Goal: Task Accomplishment & Management: Use online tool/utility

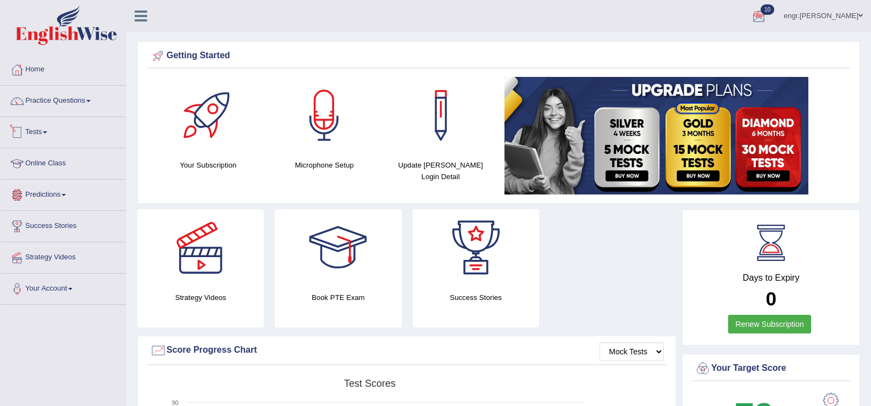
click at [55, 134] on link "Tests" at bounding box center [63, 130] width 125 height 27
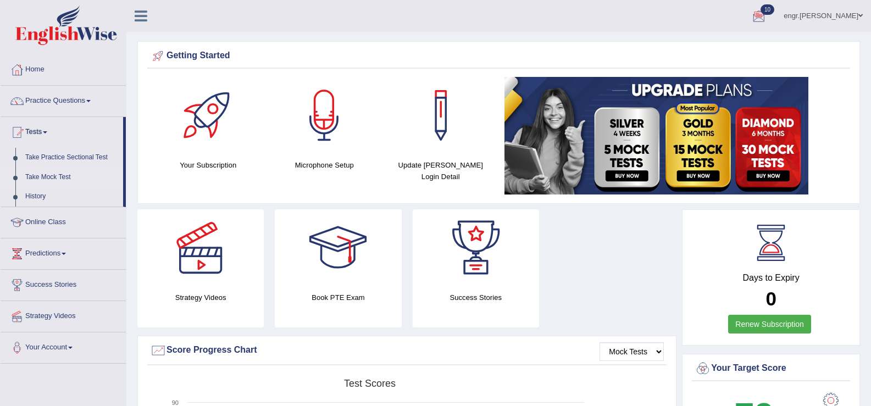
click at [52, 177] on link "Take Mock Test" at bounding box center [71, 178] width 103 height 20
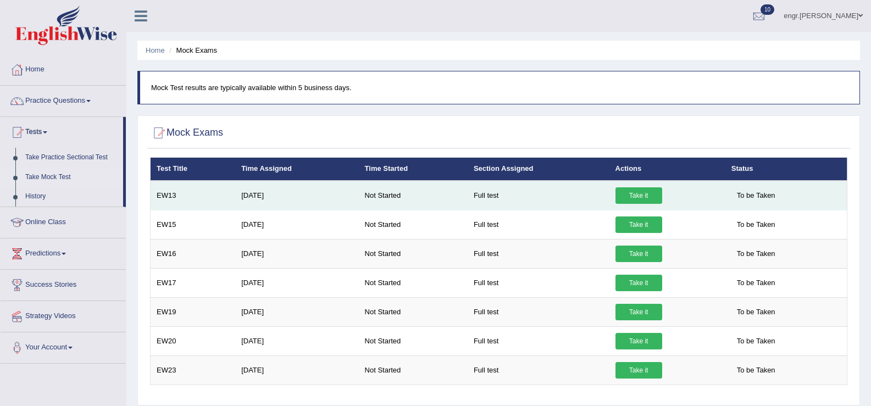
click at [637, 195] on link "Take it" at bounding box center [639, 195] width 47 height 16
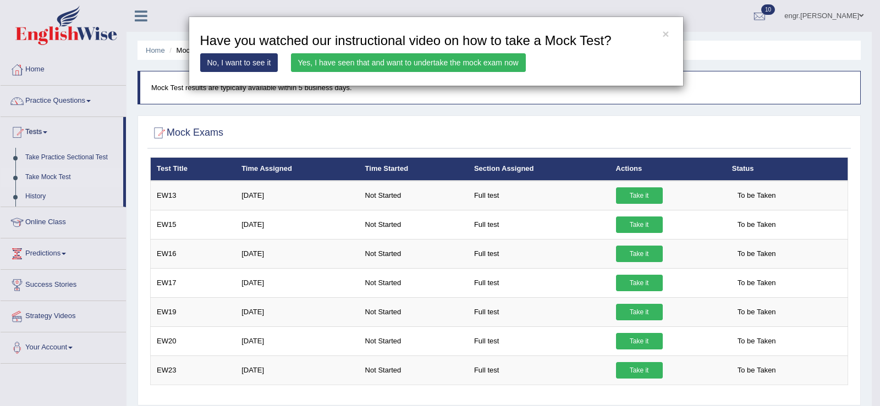
click at [505, 69] on link "Yes, I have seen that and want to undertake the mock exam now" at bounding box center [408, 62] width 235 height 19
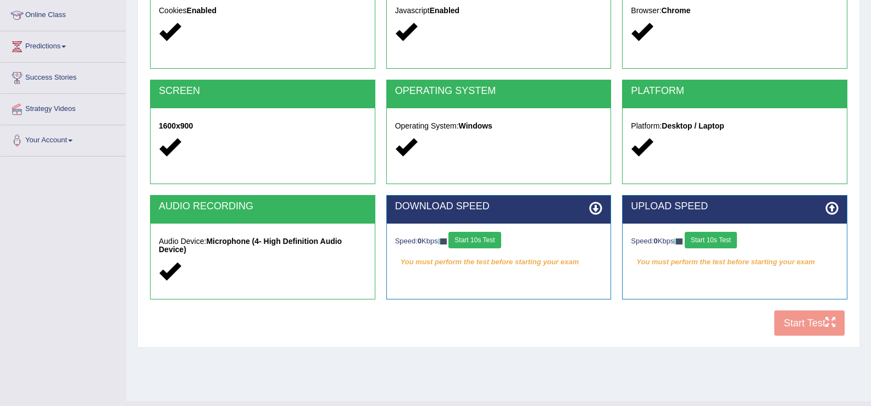
scroll to position [171, 0]
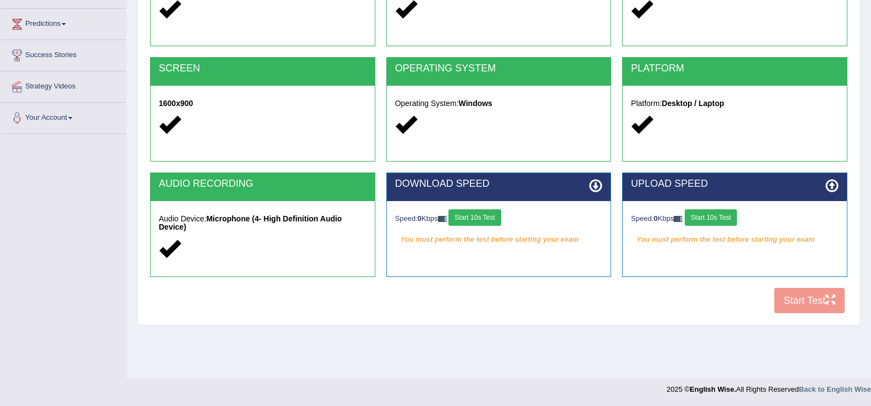
click at [493, 220] on button "Start 10s Test" at bounding box center [475, 217] width 52 height 16
click at [499, 216] on button "Start 10s Test" at bounding box center [483, 217] width 52 height 16
click at [727, 216] on button "Start 10s Test" at bounding box center [711, 217] width 52 height 16
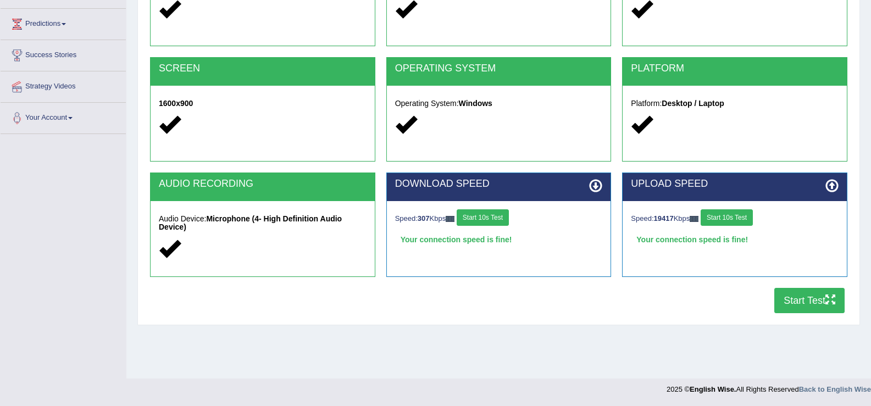
click at [727, 216] on button "Start 10s Test" at bounding box center [727, 217] width 52 height 16
click at [742, 211] on button "Start 10s Test" at bounding box center [727, 217] width 52 height 16
click at [782, 295] on button "Start Test" at bounding box center [810, 300] width 70 height 25
